Goal: Task Accomplishment & Management: Manage account settings

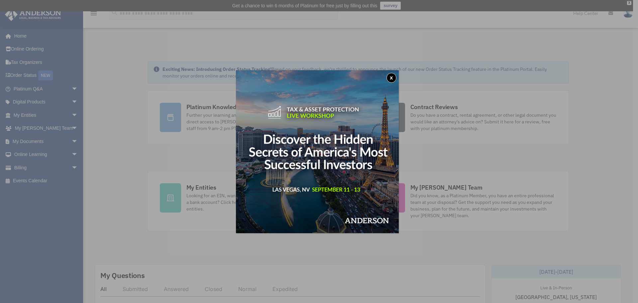
click at [391, 76] on button "x" at bounding box center [391, 78] width 10 height 10
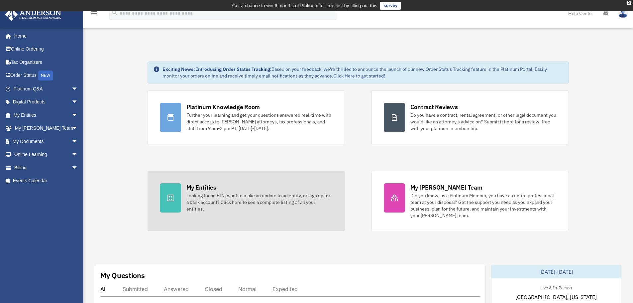
click at [212, 191] on div "My Entities" at bounding box center [201, 187] width 30 height 8
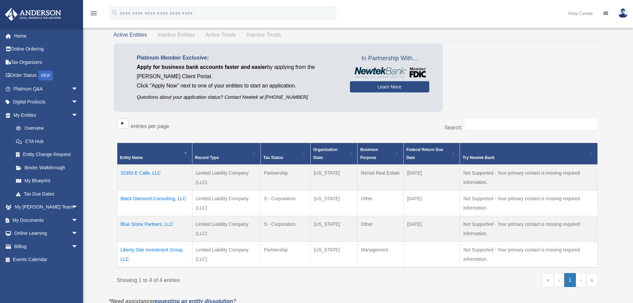
scroll to position [74, 0]
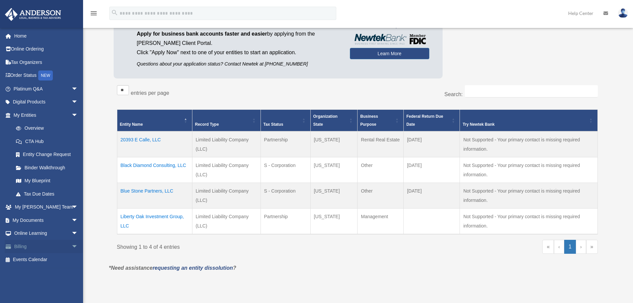
click at [20, 246] on link "Billing arrow_drop_down" at bounding box center [46, 246] width 83 height 13
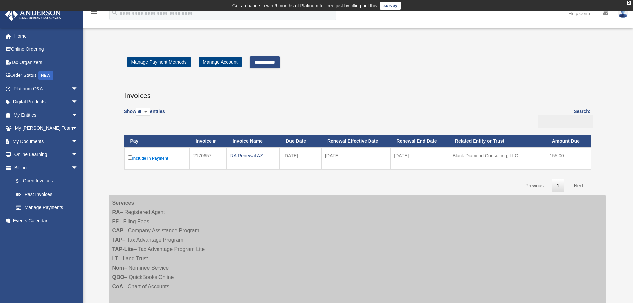
click at [277, 59] on input "**********" at bounding box center [264, 62] width 31 height 12
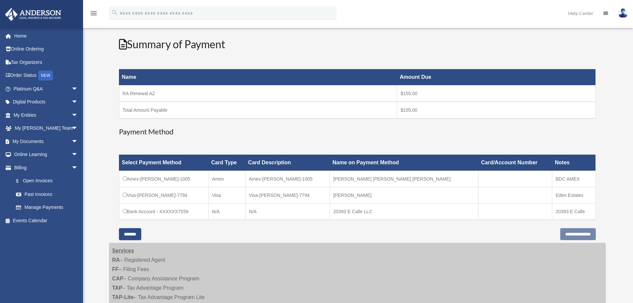
scroll to position [100, 0]
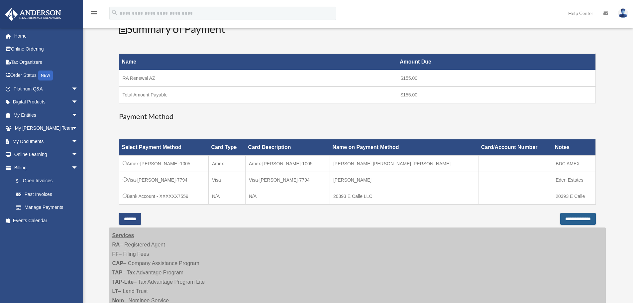
click at [565, 218] on input "**********" at bounding box center [578, 219] width 36 height 12
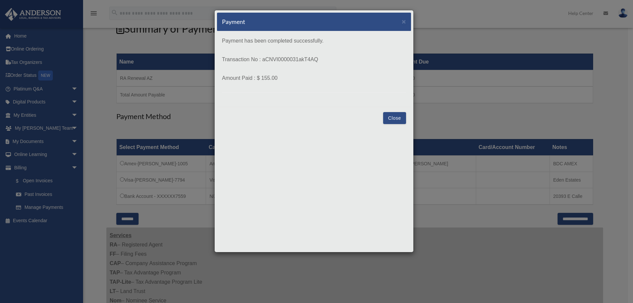
click at [392, 115] on button "Close" at bounding box center [394, 118] width 23 height 12
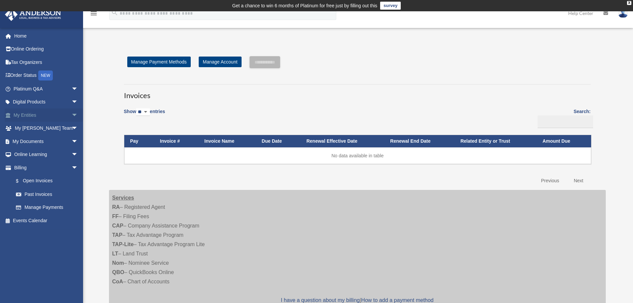
click at [25, 116] on link "My Entities arrow_drop_down" at bounding box center [46, 114] width 83 height 13
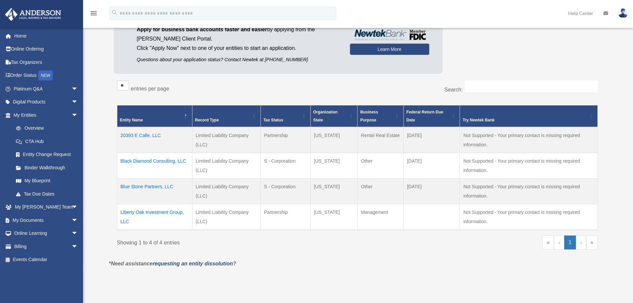
scroll to position [78, 0]
click at [158, 186] on td "Blue Stone Partners, LLC" at bounding box center [154, 192] width 75 height 26
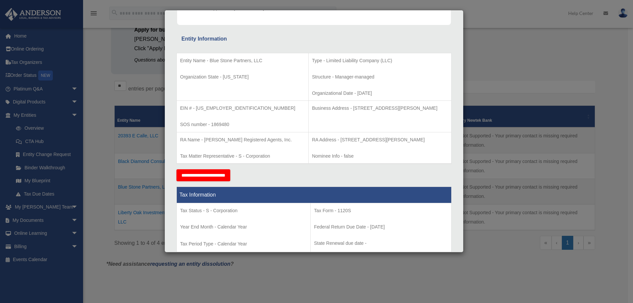
scroll to position [0, 0]
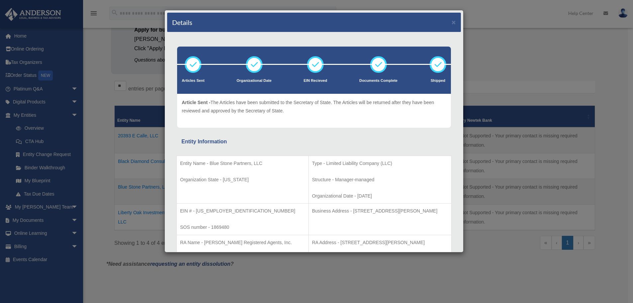
click at [547, 28] on div "Details × Articles Sent Organizational Date" at bounding box center [316, 151] width 633 height 303
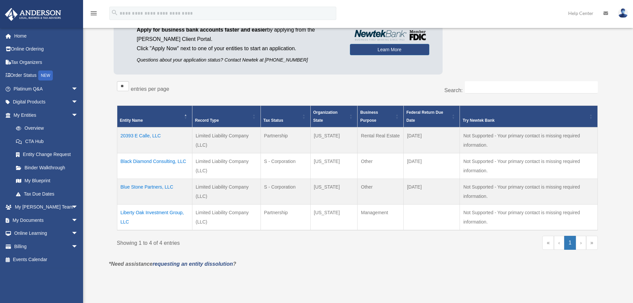
click at [620, 10] on img at bounding box center [623, 13] width 10 height 10
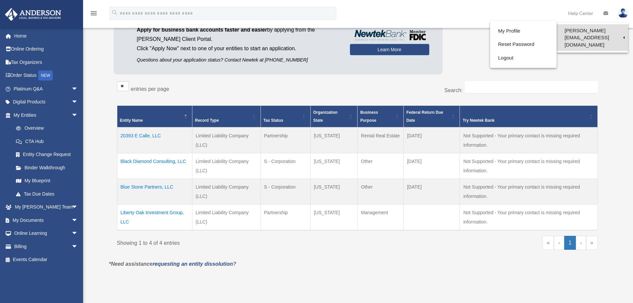
click at [593, 31] on link "[PERSON_NAME][EMAIL_ADDRESS][DOMAIN_NAME]" at bounding box center [591, 37] width 71 height 27
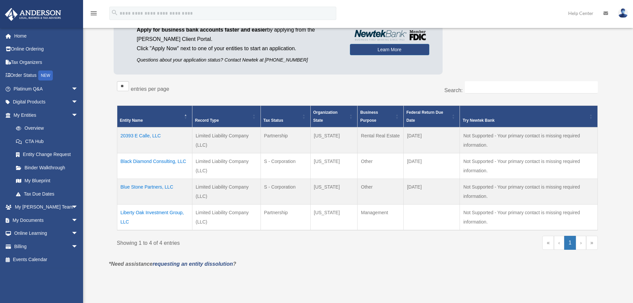
click at [621, 15] on img at bounding box center [623, 13] width 10 height 10
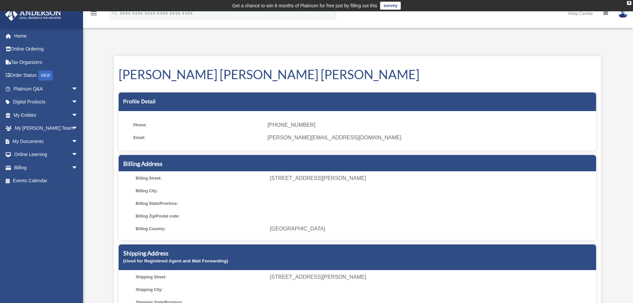
click at [629, 1] on td "Get a chance to win 6 months of Platinum for free just by filling out this surv…" at bounding box center [316, 5] width 633 height 11
click at [629, 2] on div "X" at bounding box center [629, 3] width 4 height 4
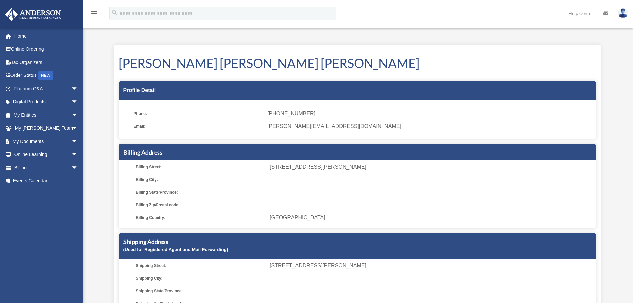
click at [625, 11] on img at bounding box center [623, 13] width 10 height 10
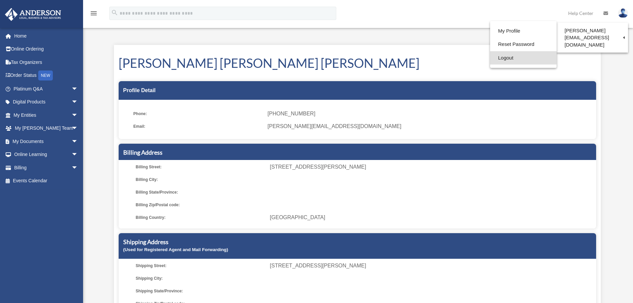
click at [491, 57] on link "Logout" at bounding box center [523, 58] width 66 height 14
